Goal: Task Accomplishment & Management: Use online tool/utility

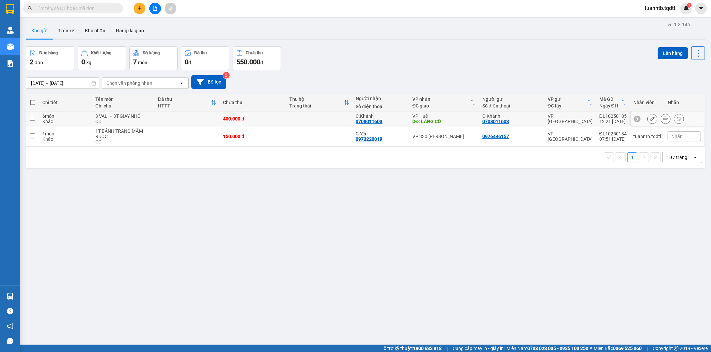
click at [663, 119] on icon at bounding box center [665, 119] width 5 height 5
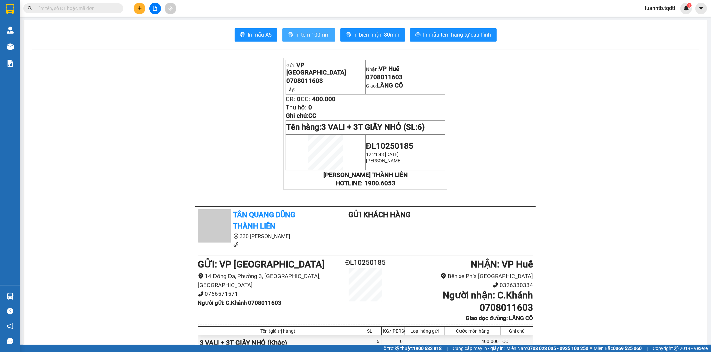
click at [312, 33] on span "In tem 100mm" at bounding box center [312, 35] width 34 height 8
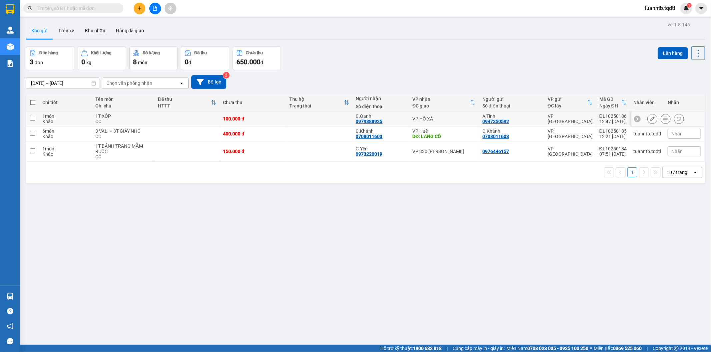
click at [663, 118] on icon at bounding box center [665, 119] width 5 height 5
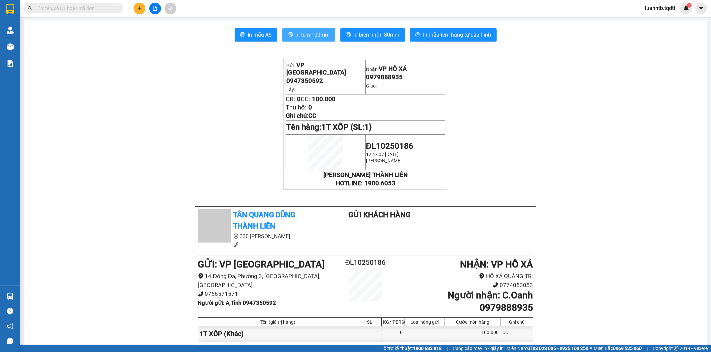
drag, startPoint x: 312, startPoint y: 36, endPoint x: 323, endPoint y: 47, distance: 15.6
click at [313, 37] on span "In tem 100mm" at bounding box center [312, 35] width 34 height 8
click at [382, 35] on span "In biên nhận 80mm" at bounding box center [376, 35] width 46 height 8
click at [380, 33] on span "In biên nhận 80mm" at bounding box center [376, 35] width 46 height 8
